Goal: Find specific page/section: Find specific page/section

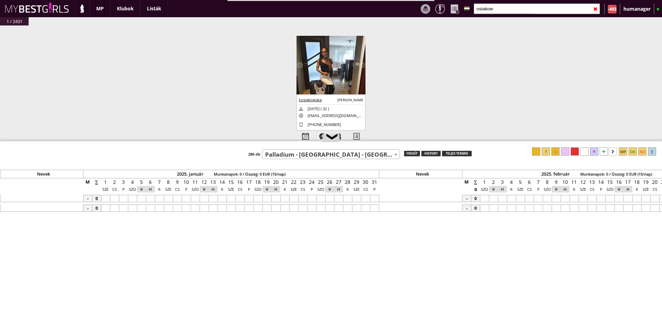
select select "563"
click at [312, 155] on span "Palladium - [GEOGRAPHIC_DATA] - [GEOGRAPHIC_DATA] (#563)" at bounding box center [330, 155] width 137 height 10
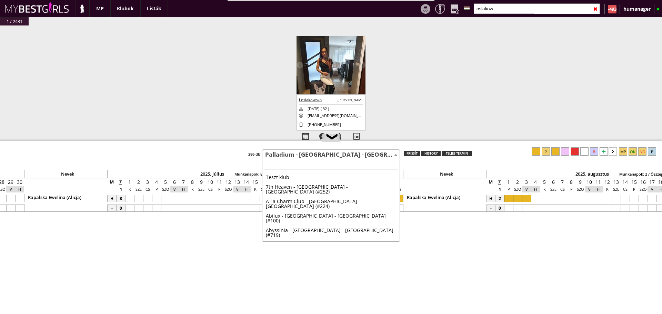
scroll to position [1849, 0]
type input "e"
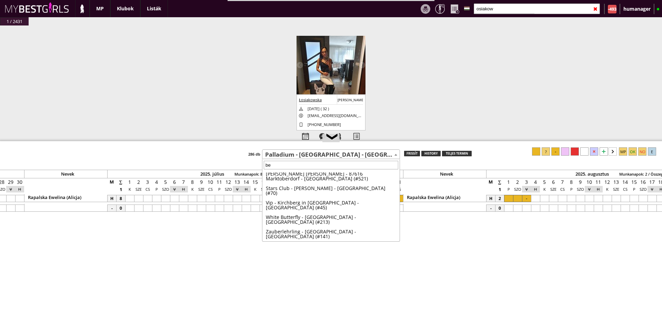
scroll to position [0, 0]
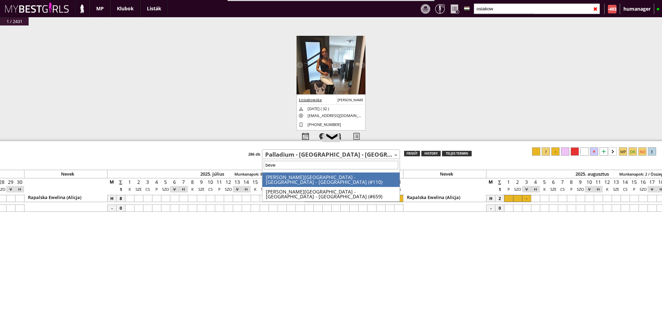
type input "bever"
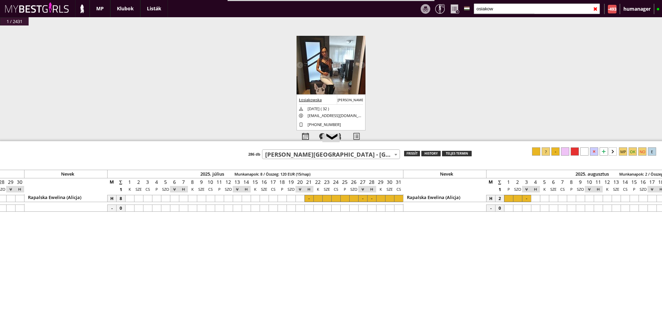
select select "110"
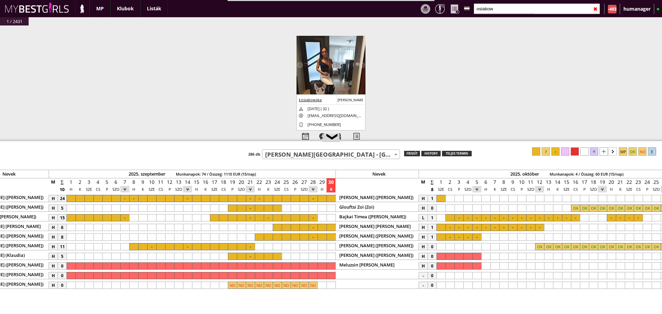
scroll to position [0, 2958]
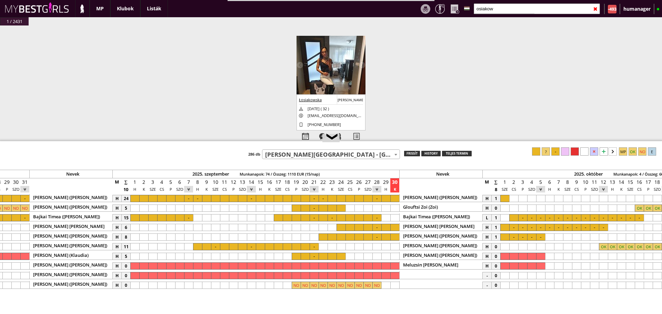
click at [163, 217] on div at bounding box center [161, 217] width 9 height 7
click at [557, 151] on div at bounding box center [555, 152] width 8 height 8
click at [500, 6] on input "osiakow" at bounding box center [537, 8] width 126 height 11
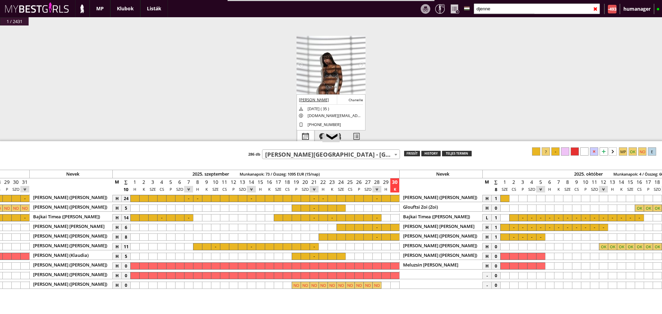
type input "djenne"
click at [307, 133] on div at bounding box center [305, 137] width 17 height 12
select select "0"
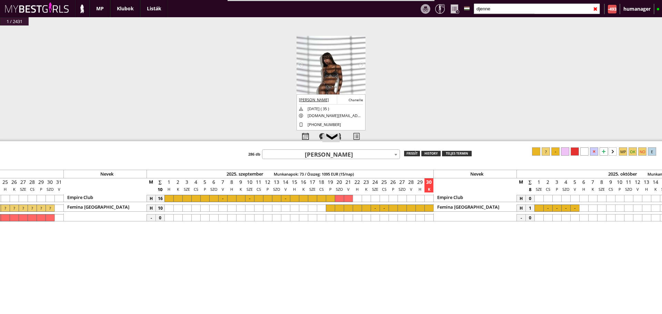
scroll to position [0, 2923]
click at [332, 199] on div at bounding box center [331, 198] width 9 height 7
click at [556, 150] on div at bounding box center [555, 152] width 8 height 8
click at [493, 8] on input "djenne" at bounding box center [537, 8] width 126 height 11
type input "d"
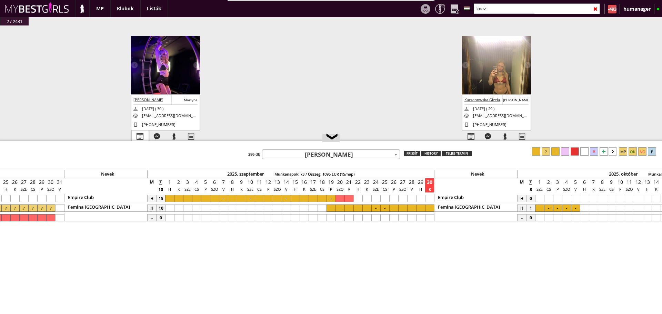
type input "kacz"
click at [140, 134] on div at bounding box center [140, 137] width 17 height 12
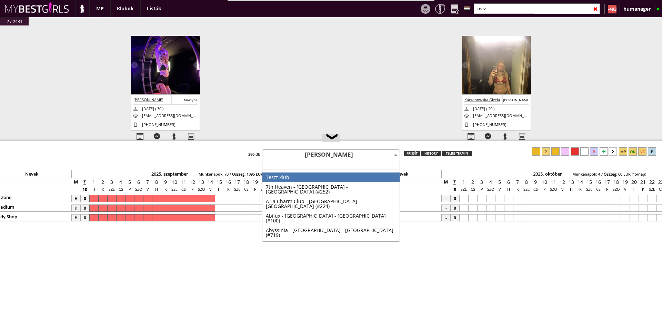
click at [293, 154] on span "[PERSON_NAME]" at bounding box center [330, 155] width 137 height 10
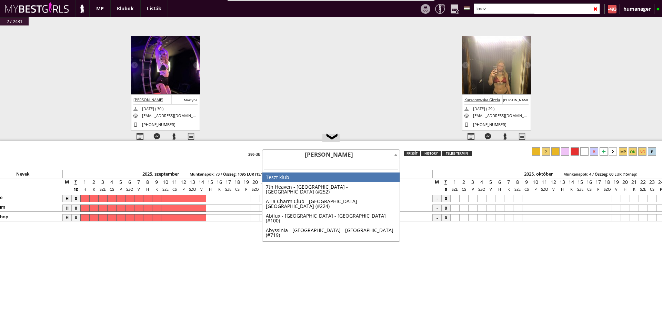
scroll to position [0, 3021]
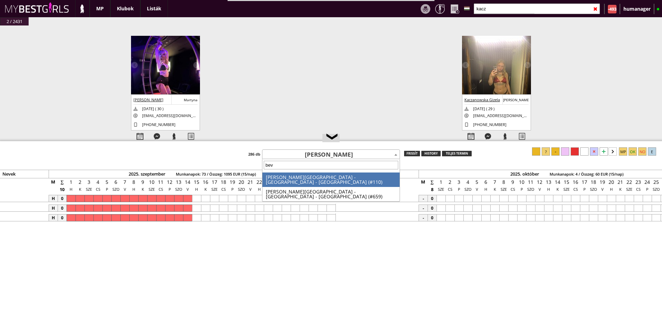
type input "beve"
select select "110"
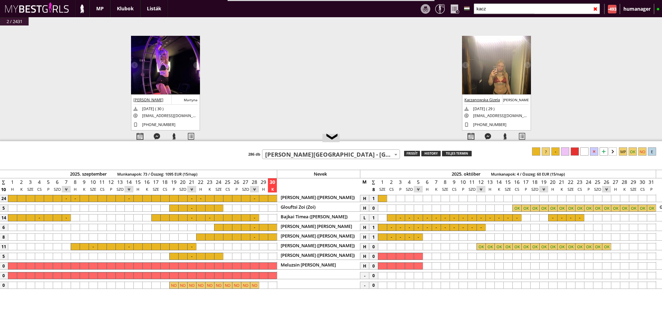
scroll to position [0, 3082]
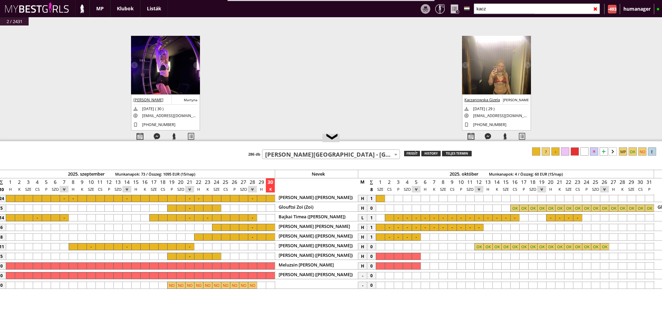
click at [426, 273] on div at bounding box center [425, 275] width 9 height 7
click at [498, 275] on div at bounding box center [496, 275] width 9 height 7
click at [545, 151] on div at bounding box center [546, 152] width 8 height 8
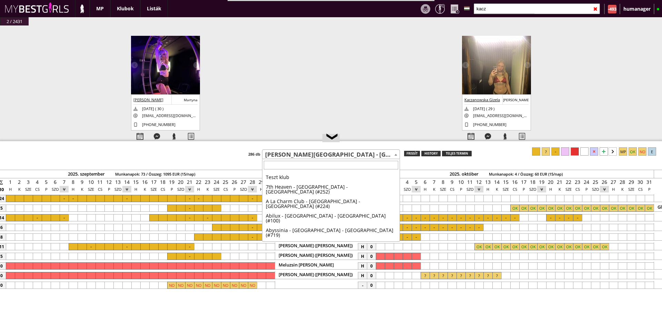
click at [309, 152] on span "[PERSON_NAME][GEOGRAPHIC_DATA] - [GEOGRAPHIC_DATA] - [GEOGRAPHIC_DATA] (#110)" at bounding box center [330, 155] width 137 height 10
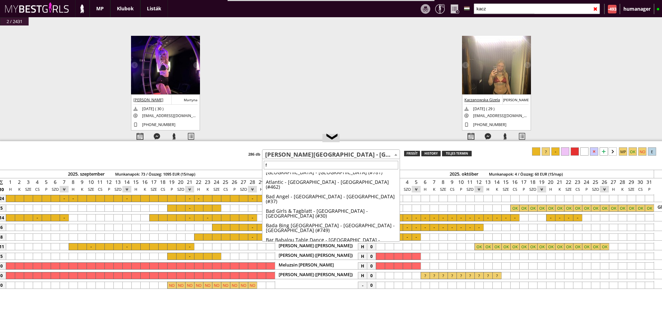
scroll to position [0, 0]
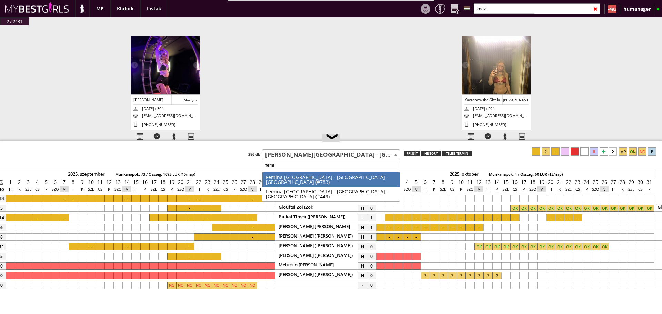
type input "femin"
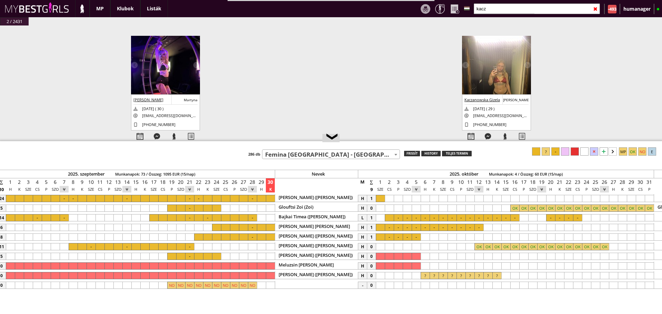
select select "449"
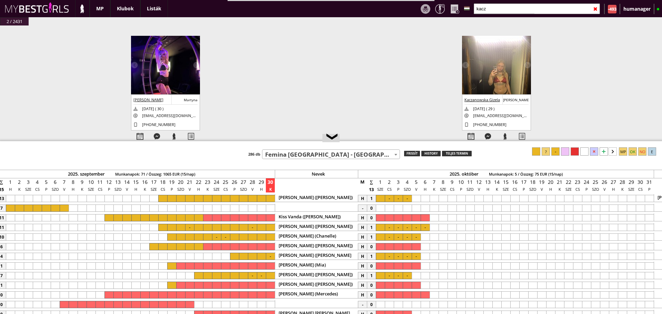
scroll to position [0, 3021]
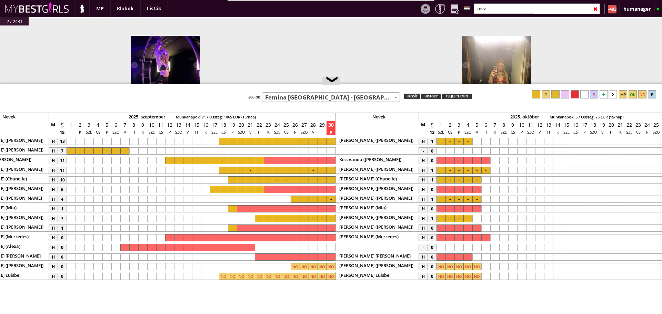
drag, startPoint x: 388, startPoint y: 141, endPoint x: 388, endPoint y: 84, distance: 57.6
click at [388, 84] on div at bounding box center [331, 84] width 662 height 1
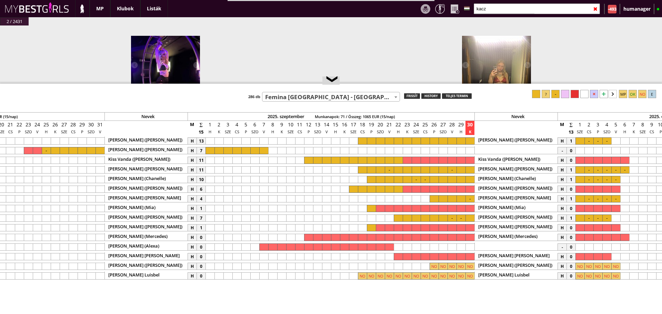
scroll to position [0, 2953]
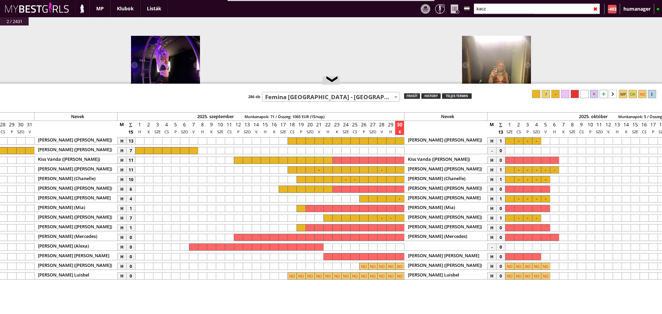
click at [492, 8] on input "kacz" at bounding box center [537, 8] width 126 height 11
click at [492, 8] on input "text" at bounding box center [537, 8] width 126 height 11
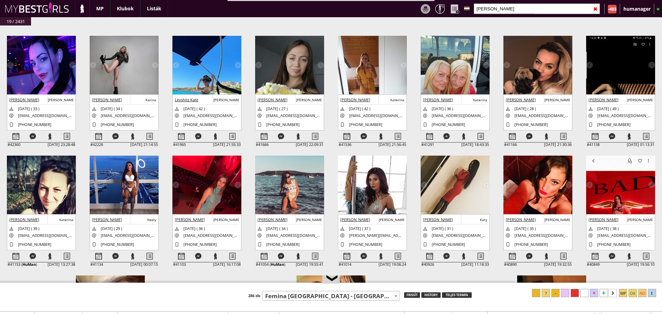
scroll to position [0, 0]
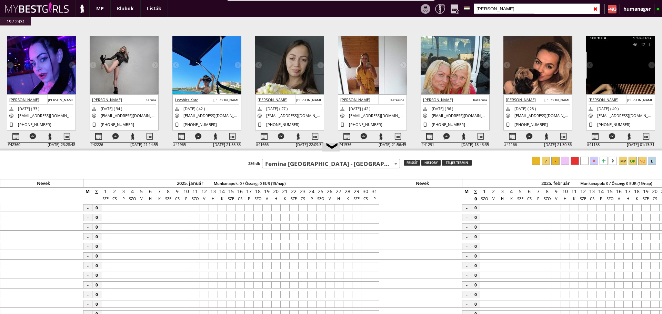
drag, startPoint x: 417, startPoint y: 84, endPoint x: 423, endPoint y: 151, distance: 66.9
click at [423, 151] on div at bounding box center [331, 151] width 662 height 1
type input "[PERSON_NAME]"
click at [493, 10] on input "[PERSON_NAME]" at bounding box center [537, 8] width 126 height 11
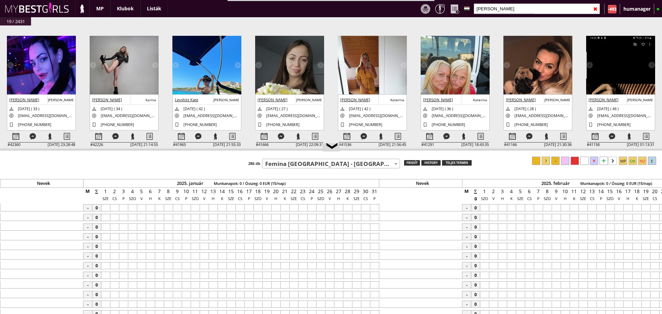
click at [493, 10] on input "[PERSON_NAME]" at bounding box center [537, 8] width 126 height 11
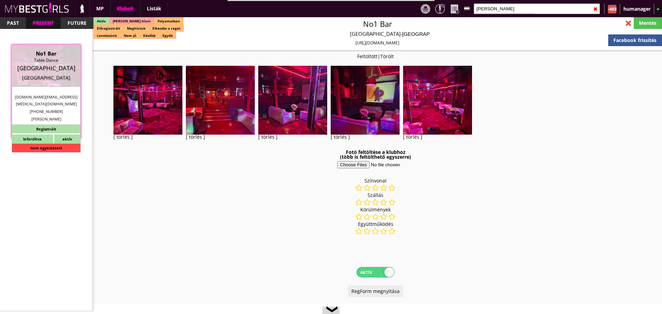
select select "reg"
select select "months"
select select "weeks"
select select "0"
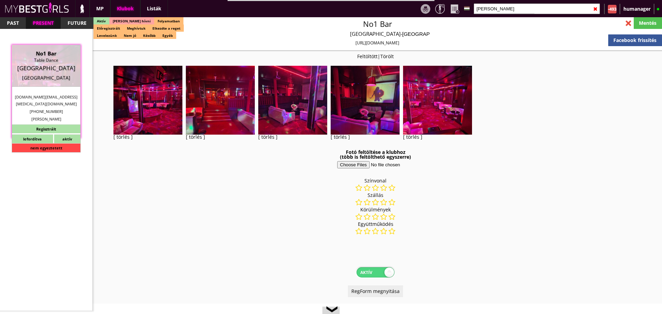
select select "0"
select select "weekly"
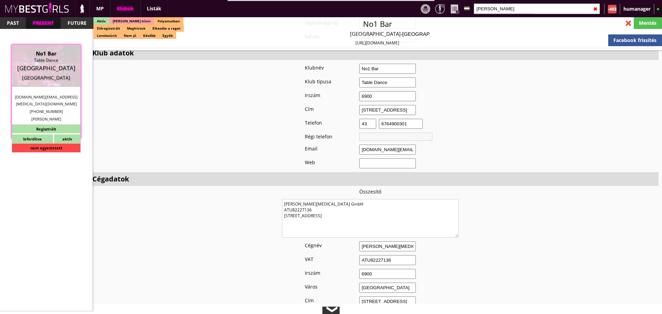
click at [328, 309] on div "❮" at bounding box center [331, 312] width 10 height 6
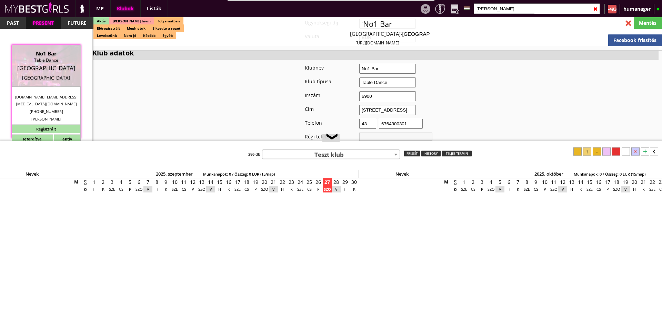
scroll to position [0, 2995]
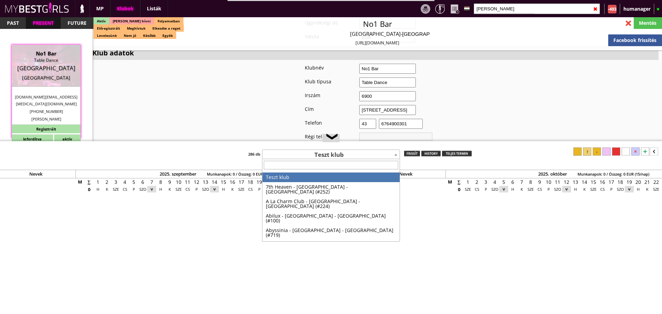
click at [315, 155] on span "Teszt klub" at bounding box center [330, 155] width 137 height 10
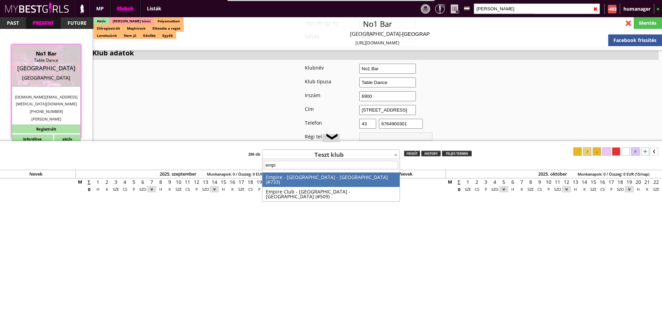
type input "empir"
select select "509"
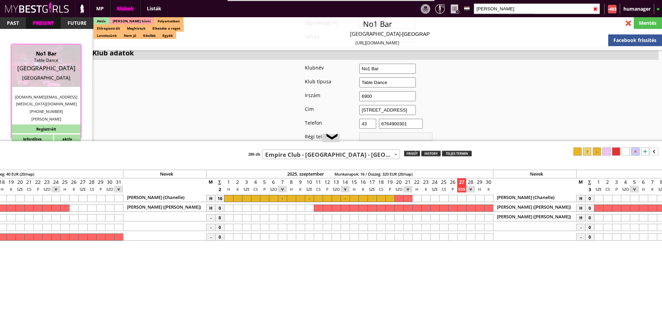
scroll to position [0, 2859]
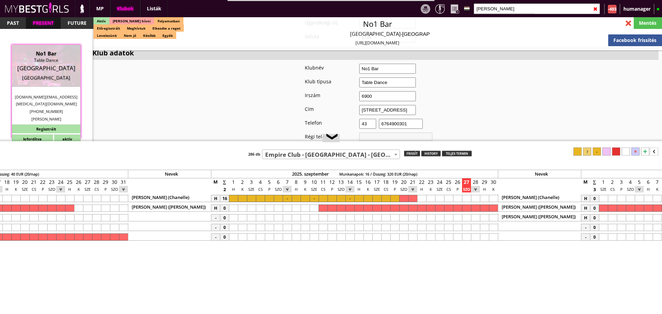
click at [307, 152] on span "Empire Club - [GEOGRAPHIC_DATA] - [GEOGRAPHIC_DATA] (#509)" at bounding box center [330, 155] width 137 height 10
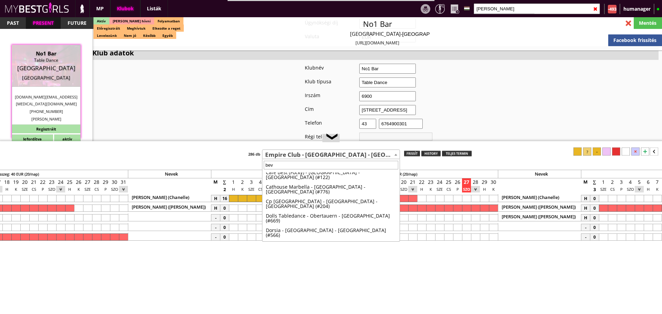
scroll to position [0, 0]
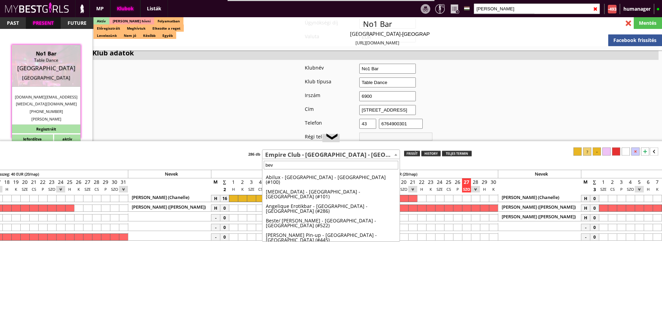
type input "beve"
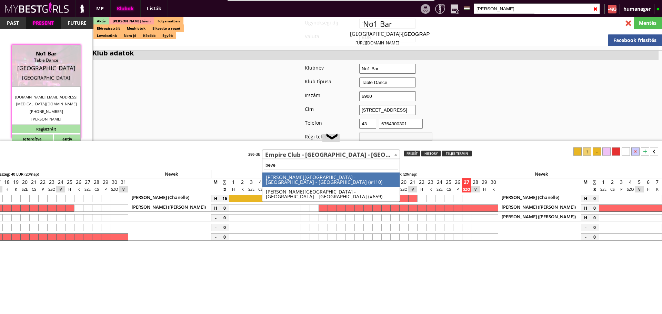
select select "110"
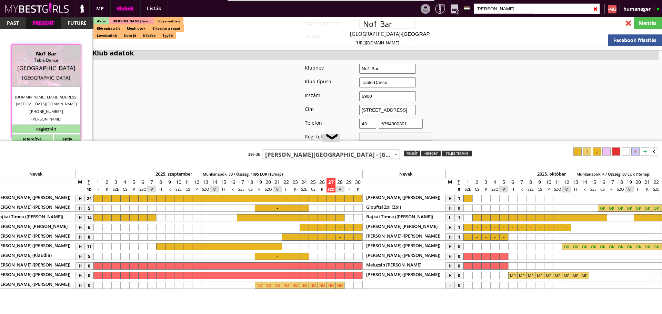
scroll to position [0, 3091]
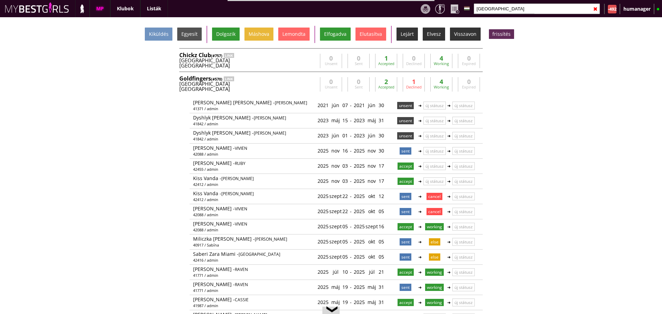
click at [495, 9] on input "prag" at bounding box center [537, 8] width 126 height 11
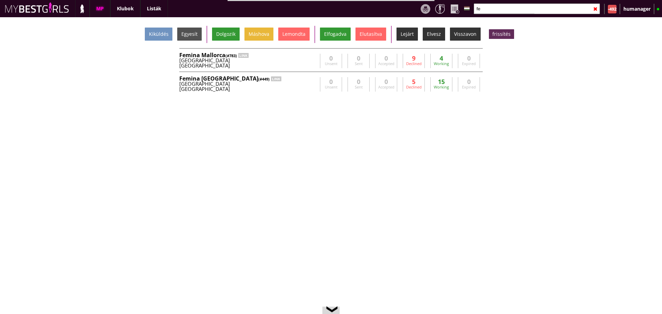
type input "f"
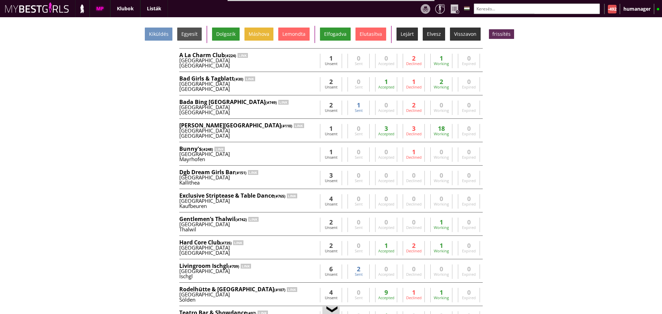
click at [493, 6] on input "text" at bounding box center [537, 8] width 126 height 11
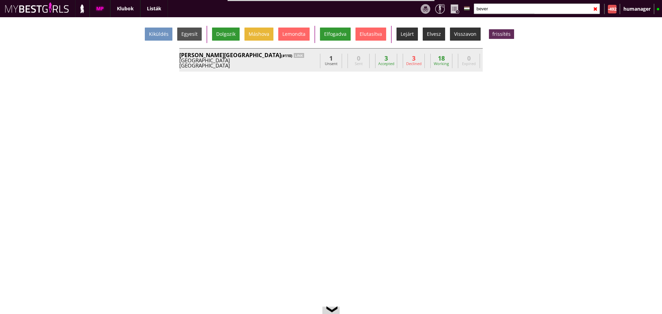
type input "bever"
click at [284, 61] on div "Austria" at bounding box center [248, 60] width 138 height 5
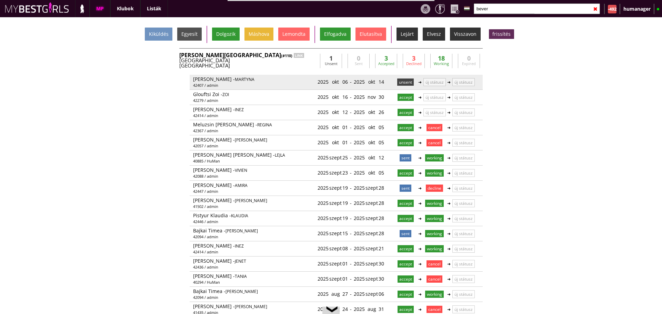
click at [397, 83] on p "unsent" at bounding box center [405, 82] width 17 height 7
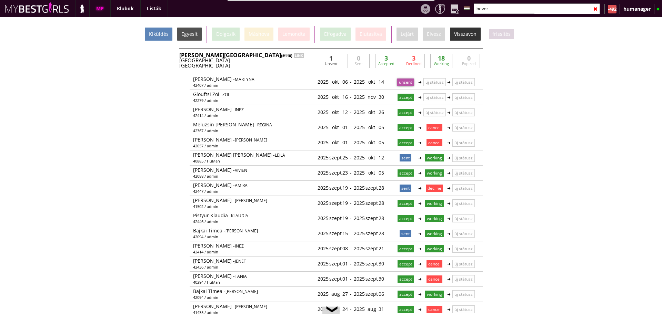
click at [168, 40] on div "Kiküldés" at bounding box center [159, 34] width 28 height 13
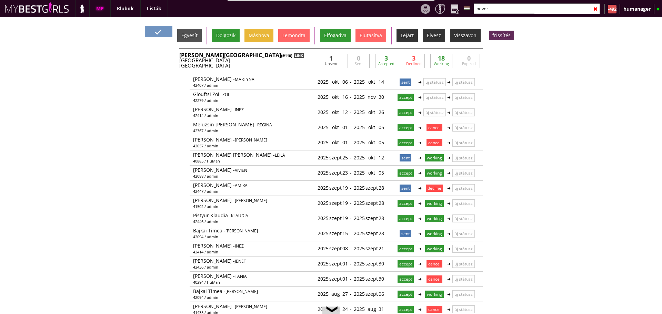
click at [294, 54] on div "LINK" at bounding box center [299, 55] width 10 height 5
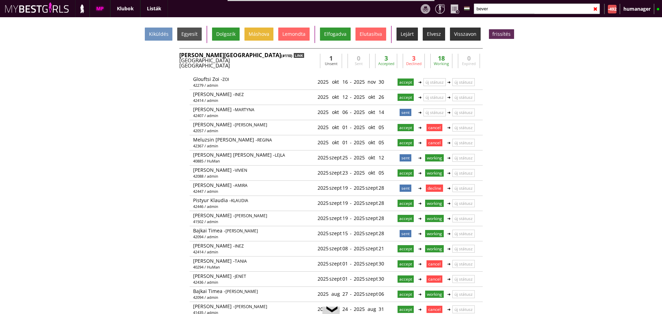
click at [294, 57] on div "LINK" at bounding box center [299, 55] width 10 height 5
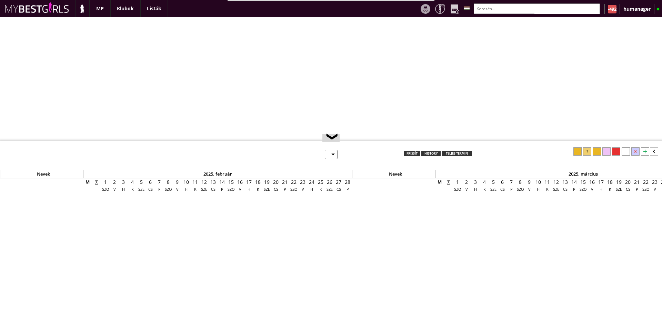
select select "0"
